Goal: Transaction & Acquisition: Book appointment/travel/reservation

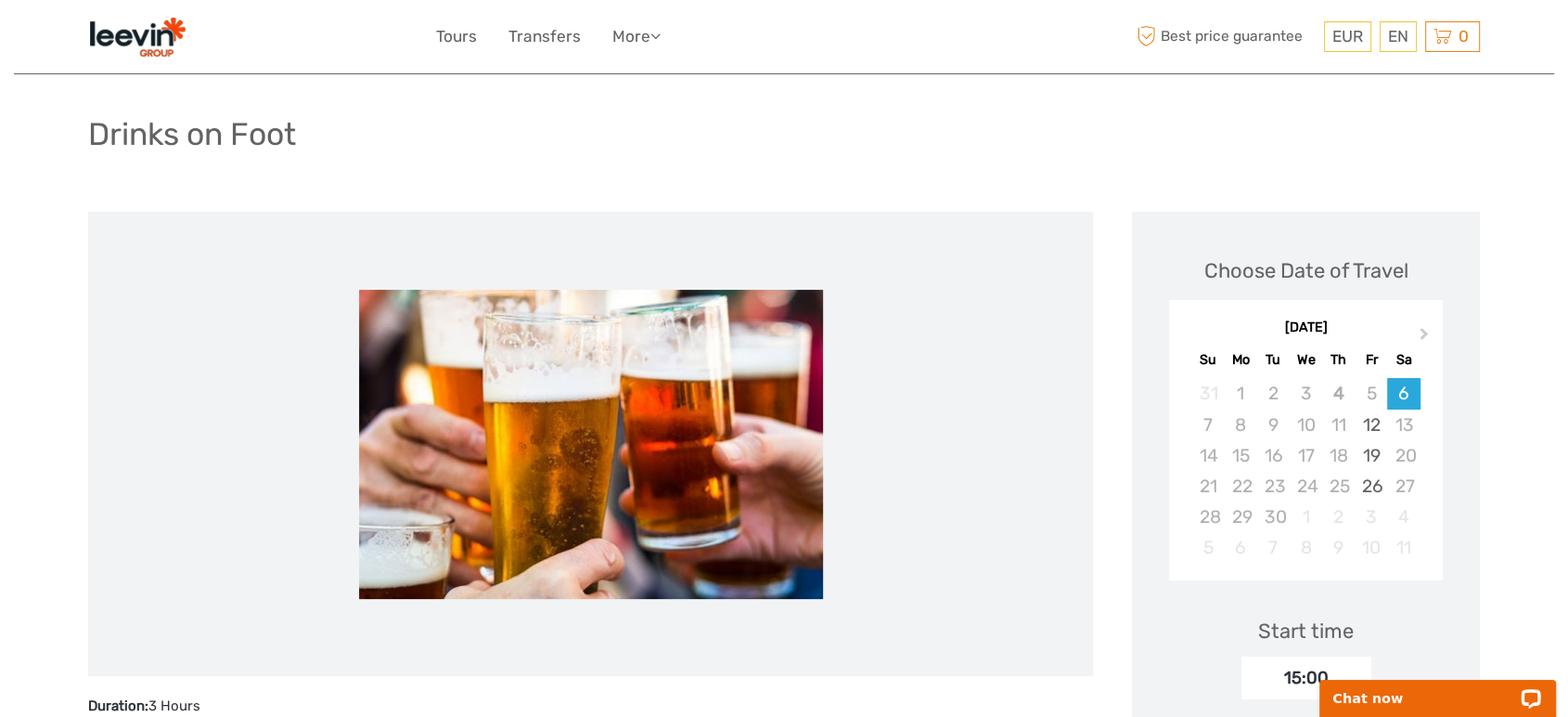
scroll to position [93, 0]
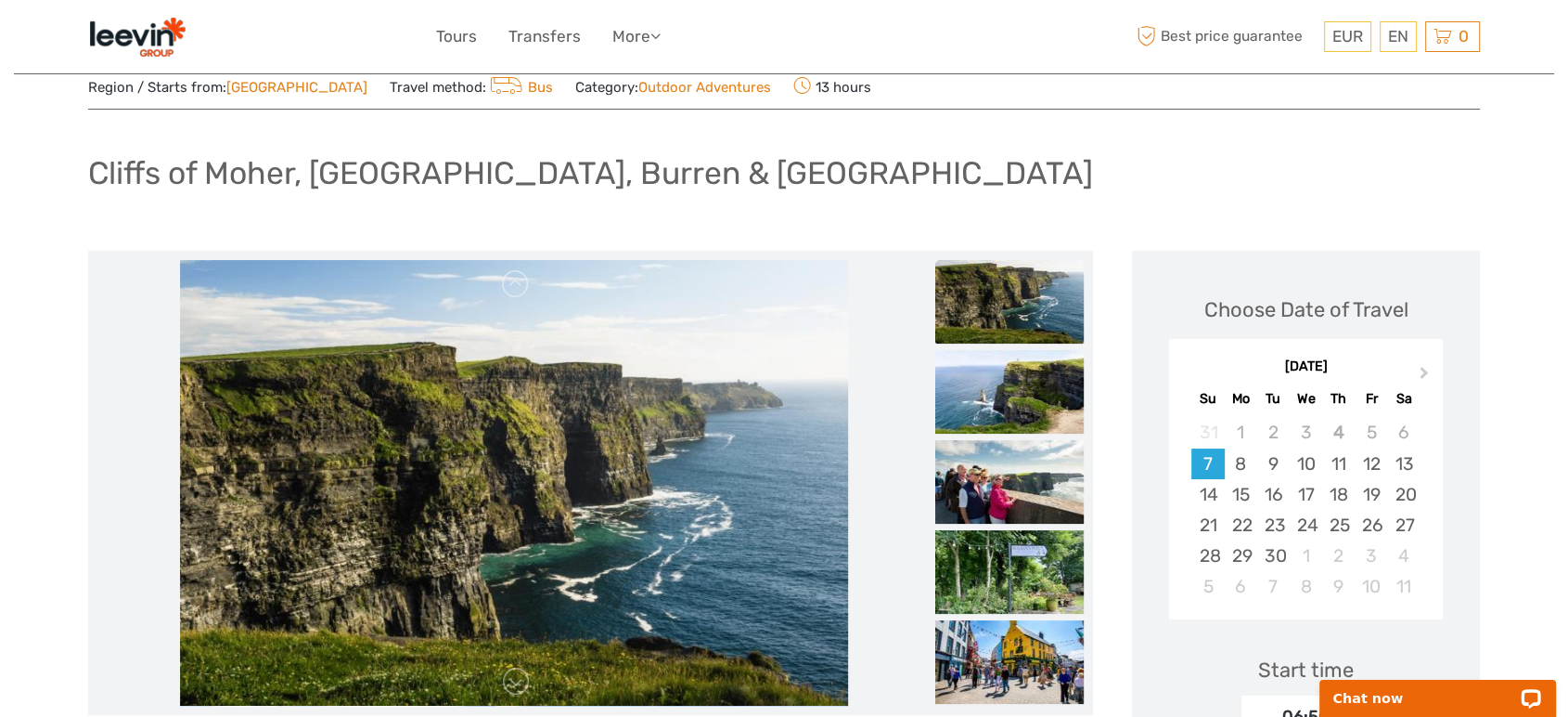
scroll to position [103, 0]
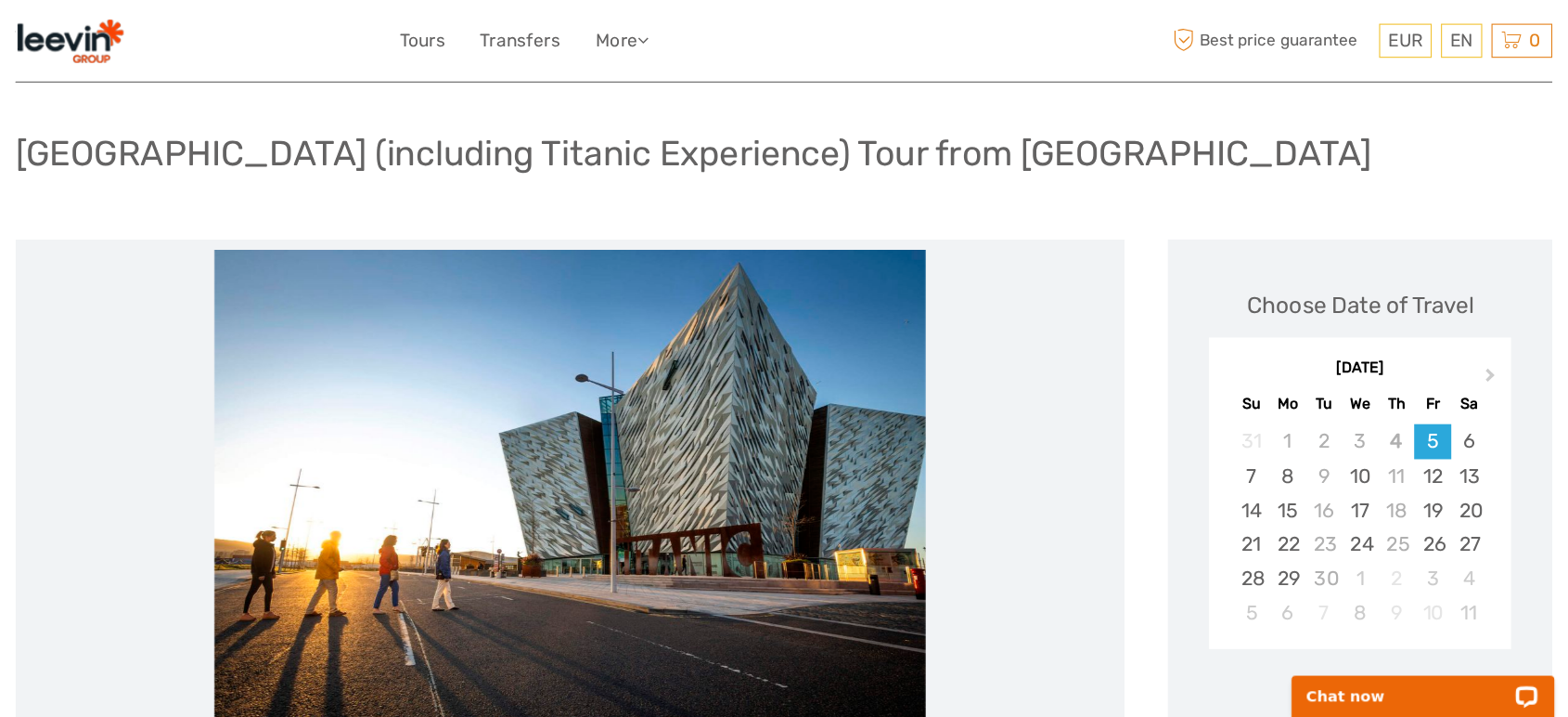
scroll to position [93, 0]
